Goal: Transaction & Acquisition: Book appointment/travel/reservation

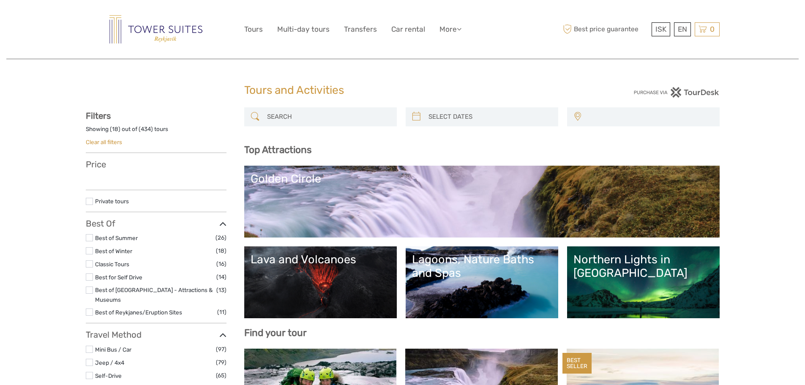
select select
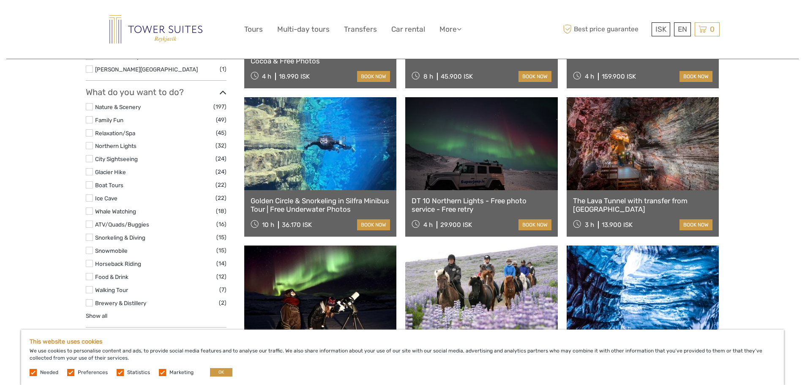
scroll to position [634, 0]
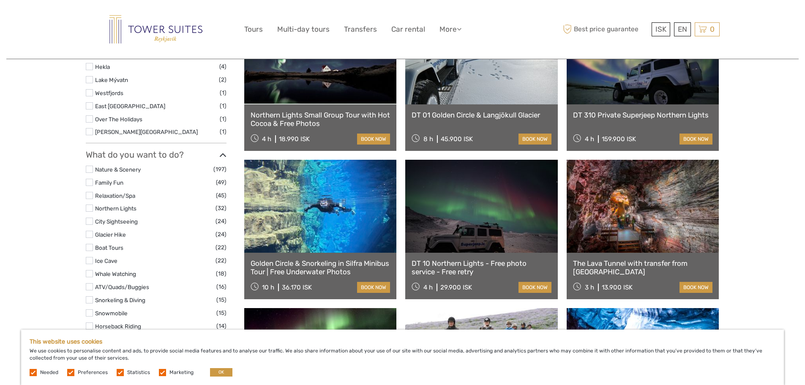
click at [619, 191] on link at bounding box center [643, 206] width 153 height 93
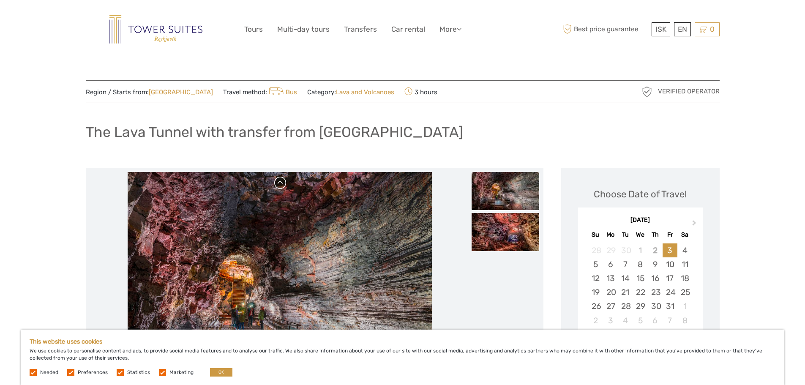
click at [278, 186] on link at bounding box center [281, 183] width 14 height 14
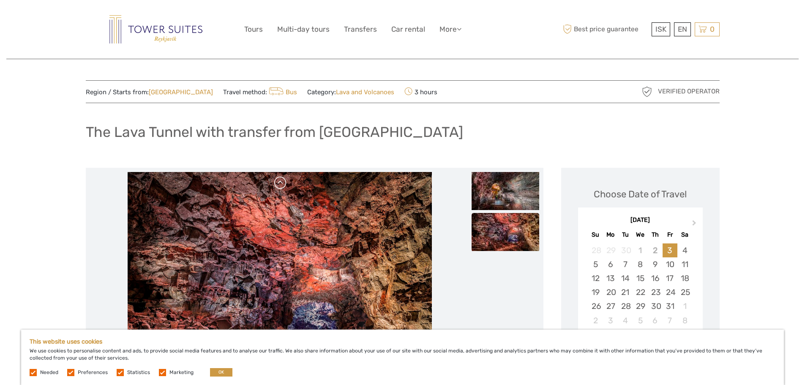
click at [278, 186] on link at bounding box center [281, 183] width 14 height 14
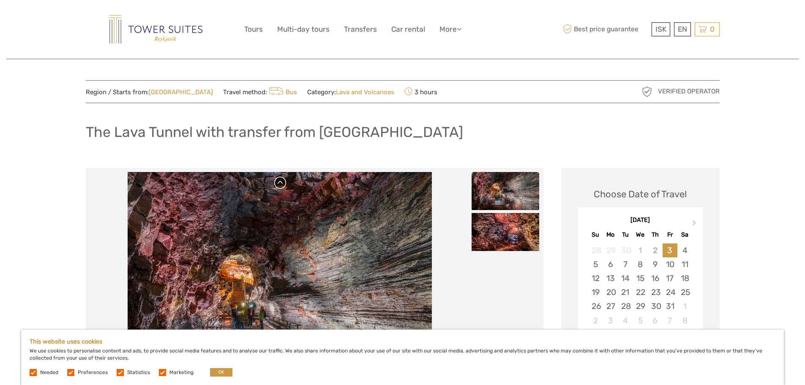
click at [278, 186] on link at bounding box center [281, 183] width 14 height 14
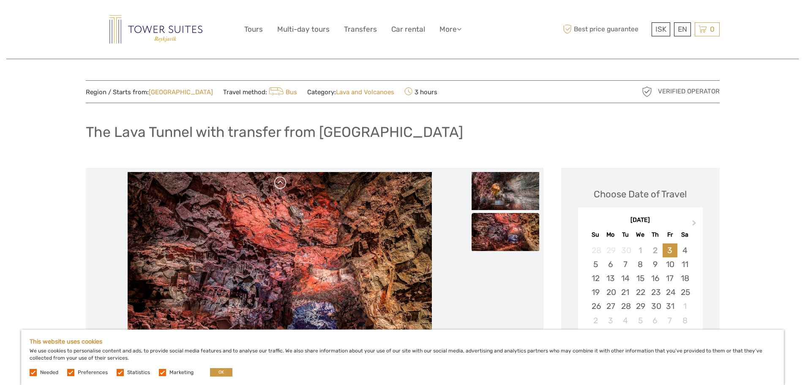
click at [278, 186] on div at bounding box center [280, 273] width 380 height 203
